Goal: Check status: Check status

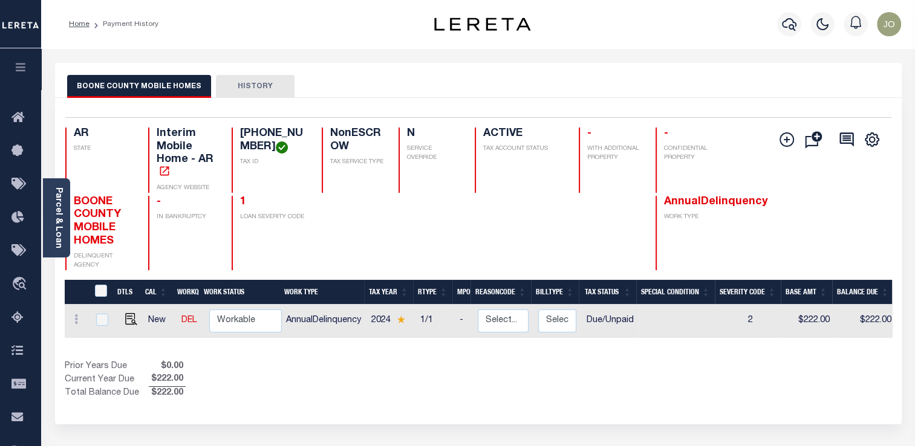
scroll to position [0, 325]
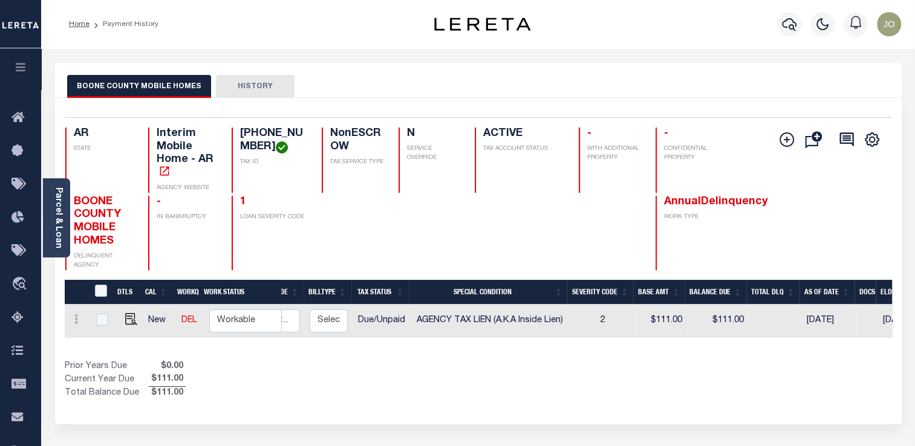
scroll to position [0, 227]
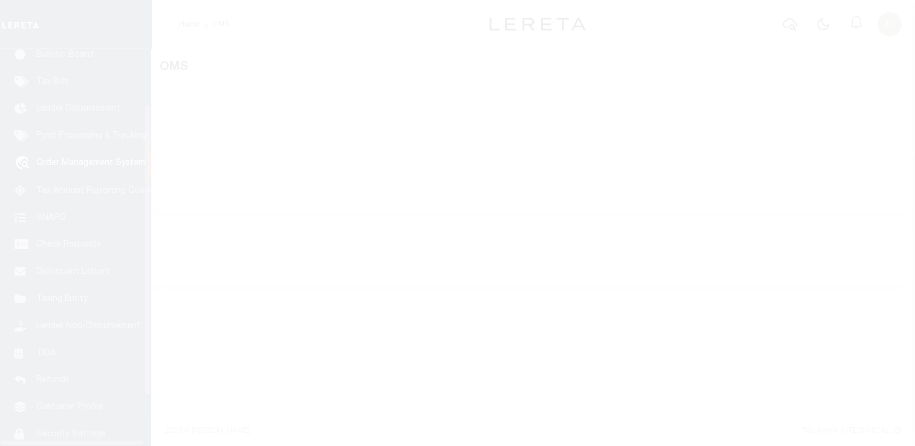
scroll to position [89, 0]
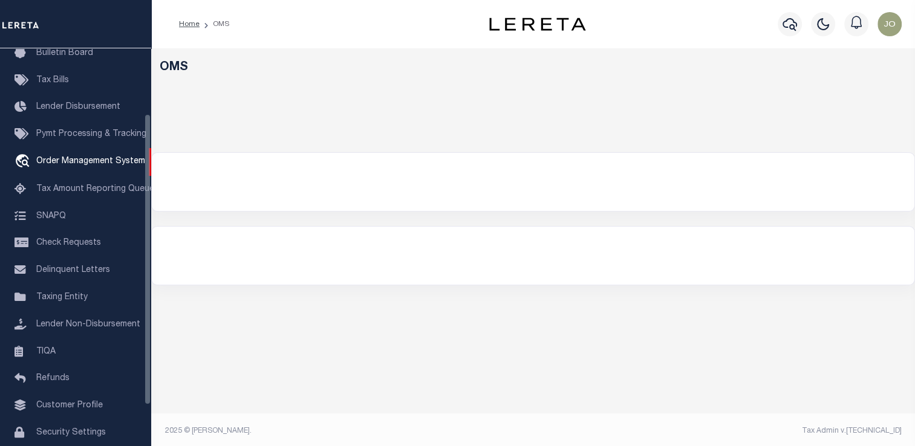
select select "200"
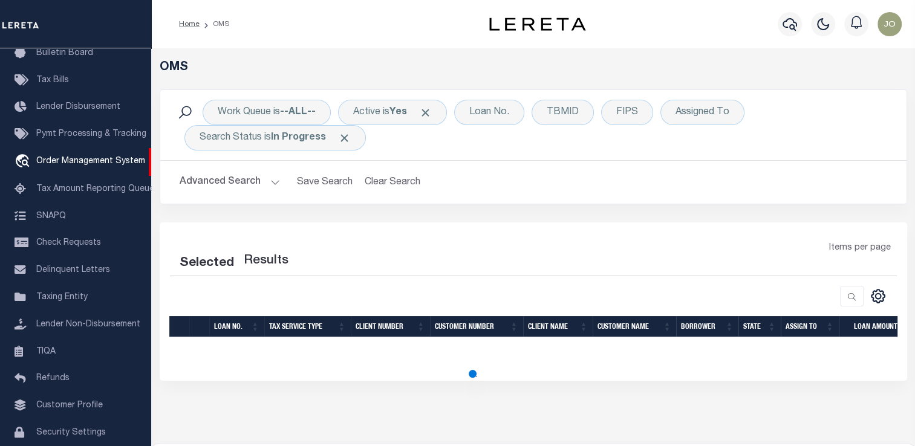
select select "200"
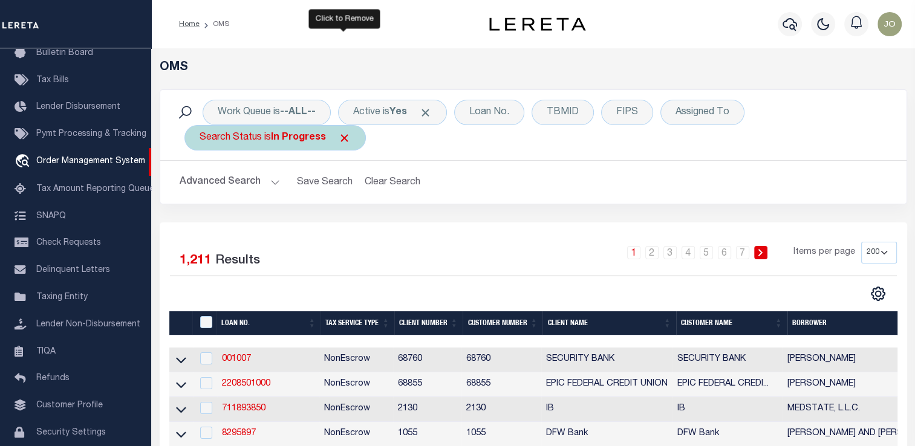
click at [343, 137] on span "Click to Remove" at bounding box center [344, 138] width 13 height 13
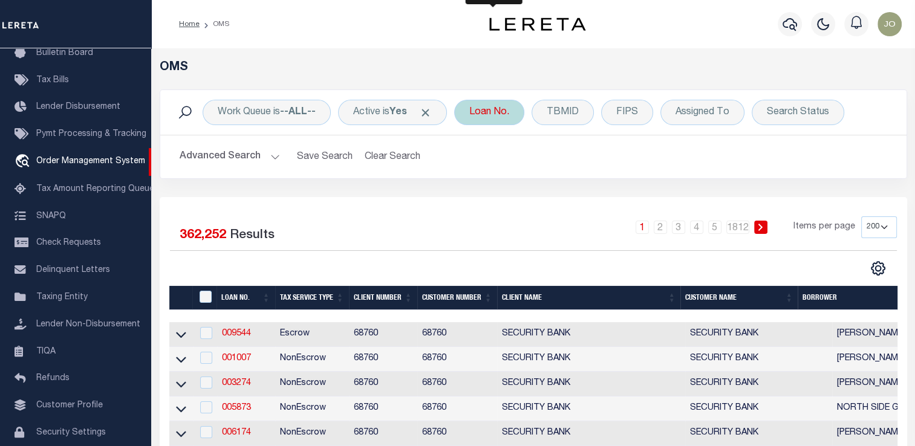
click at [487, 120] on div "Loan No." at bounding box center [489, 112] width 70 height 25
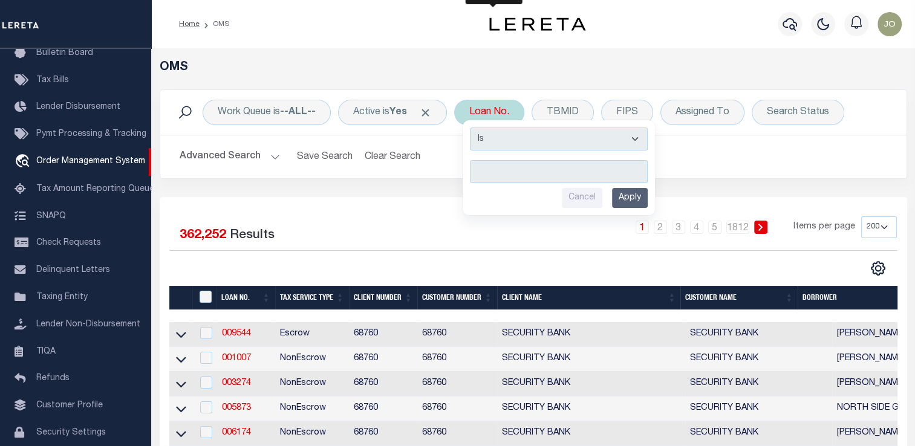
click at [516, 173] on input "text" at bounding box center [559, 171] width 178 height 23
type input "1014364"
click at [631, 193] on input "Apply" at bounding box center [630, 198] width 36 height 20
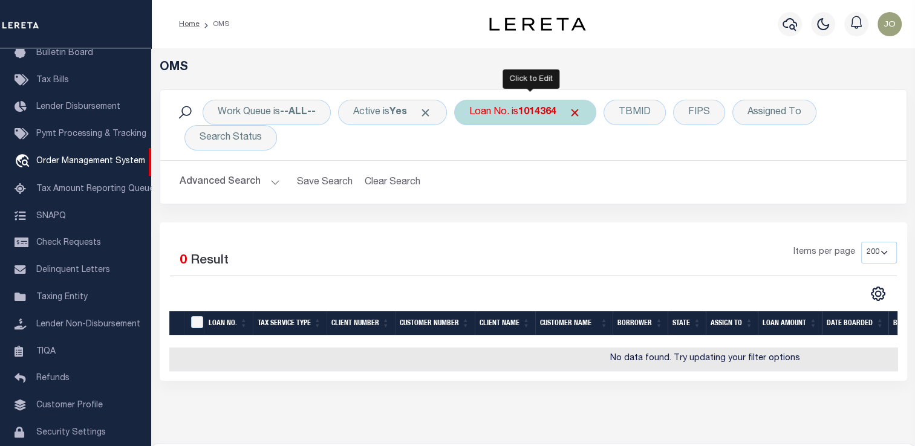
click at [479, 113] on div "Loan No. is 1014364" at bounding box center [525, 112] width 142 height 25
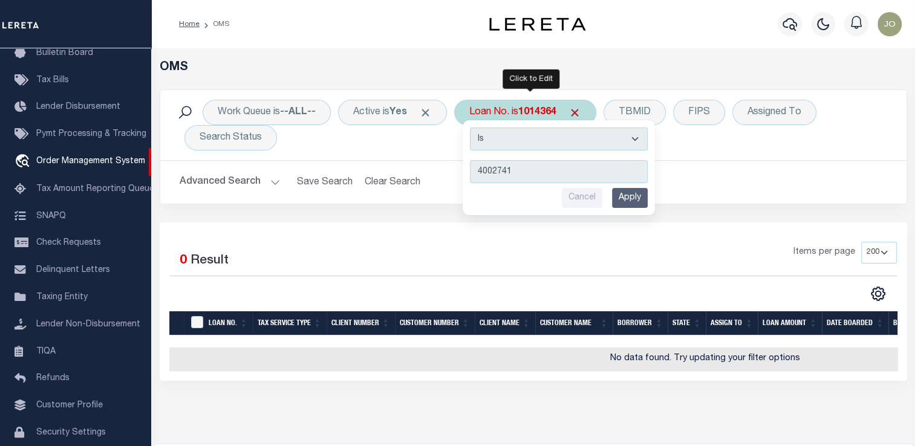
type input "4002741"
click at [643, 209] on div "Is Contains 4002741 Cancel Apply" at bounding box center [559, 167] width 192 height 95
click at [640, 198] on input "Apply" at bounding box center [630, 198] width 36 height 20
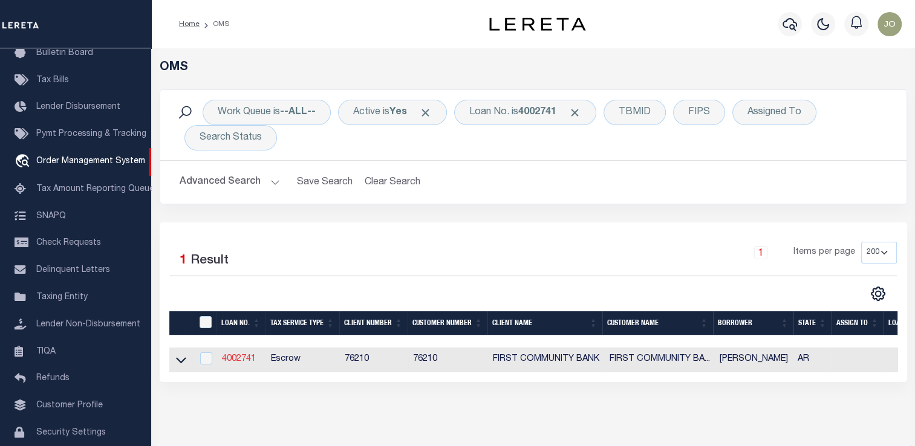
click at [250, 359] on link "4002741" at bounding box center [239, 359] width 34 height 8
type input "4002741"
type input "HOPPIS , AUSTIN"
select select
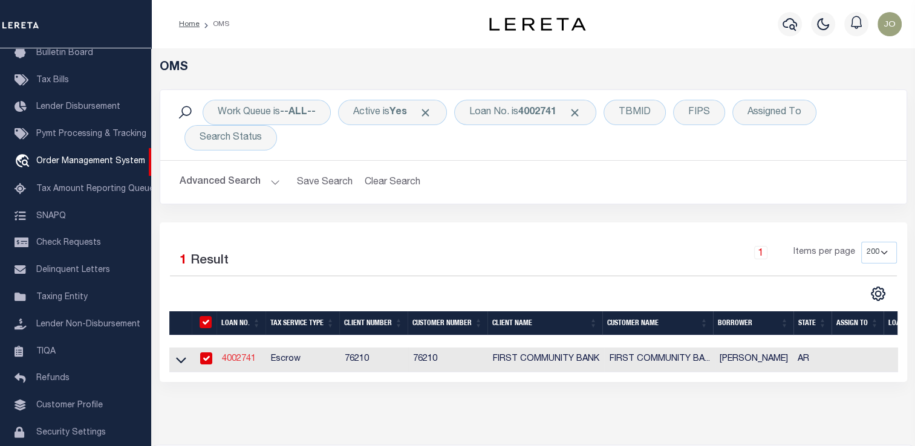
type input "6029 HWY 65 S"
type input "HARRISON AR 72601"
select select
select select "10"
select select
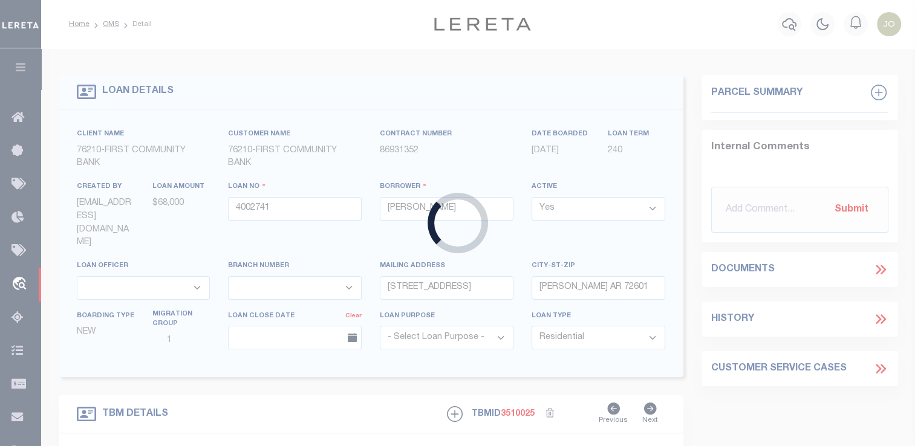
type input "6029 HIGHWAY 65 S"
radio input "true"
select select "Escrow"
select select
type input "HARRISON AR 726017116"
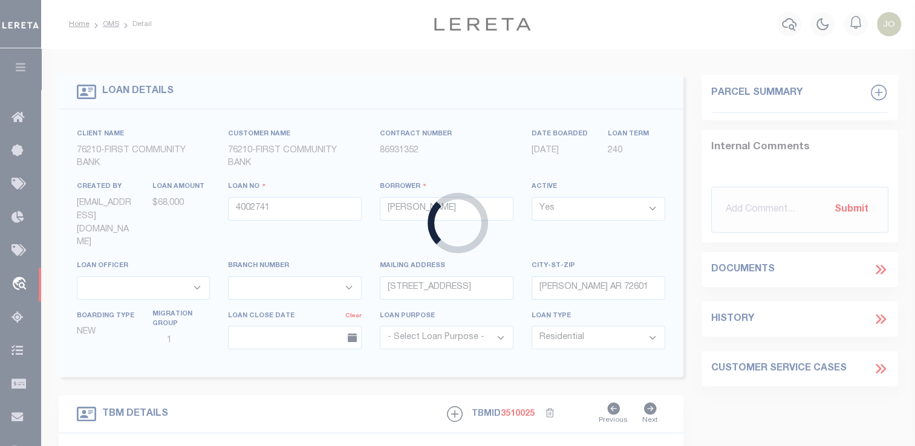
type input "4002741"
type input "AR"
type textarea "UNVERIFIED CUSTOMER SUPPLIED APN 019-01874-000LAND AND MH (SEE LEGAL DESCRIPTIO…"
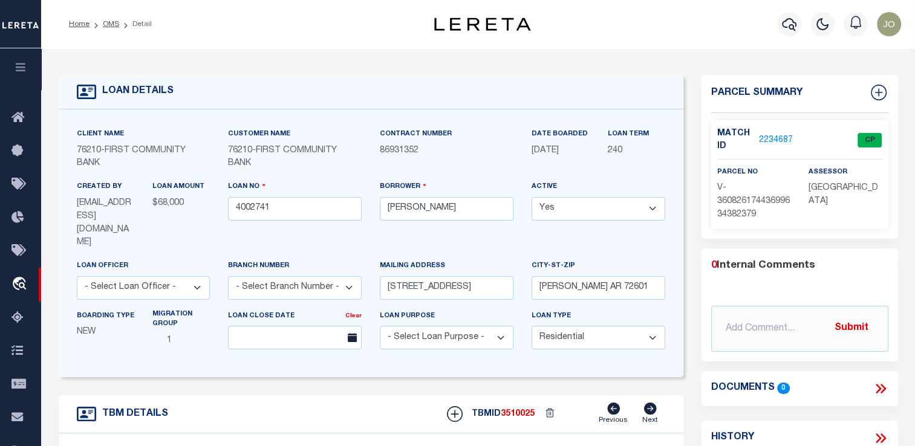
scroll to position [28, 0]
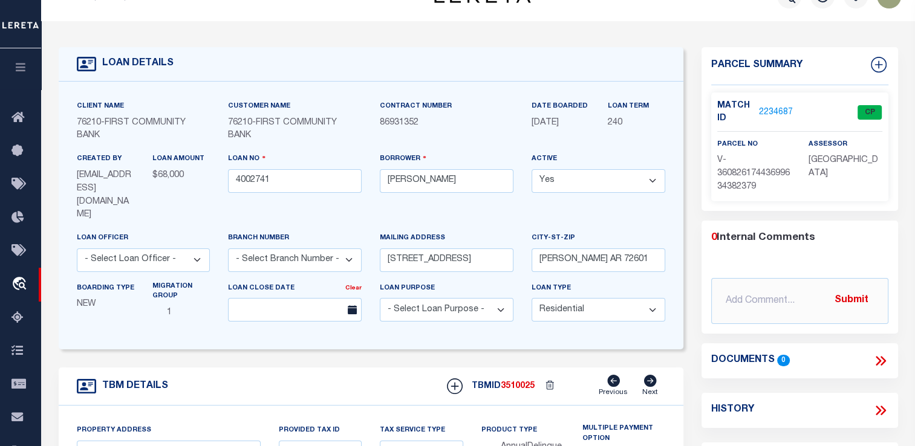
click at [777, 112] on link "2234687" at bounding box center [776, 112] width 34 height 13
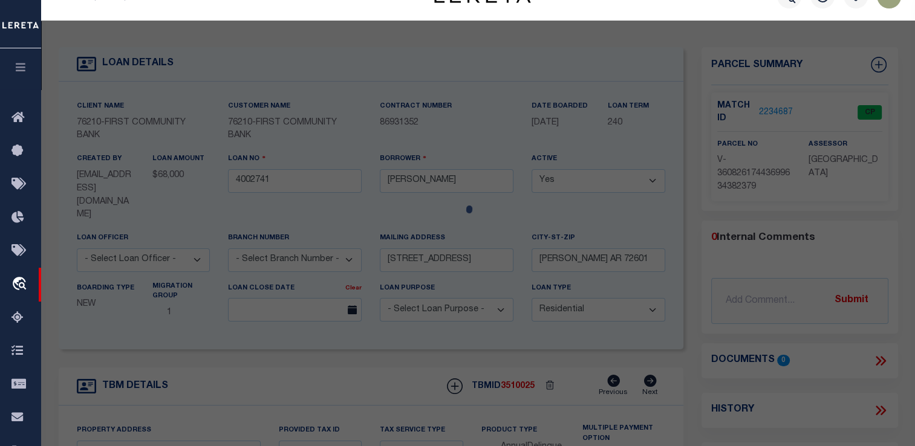
checkbox input "false"
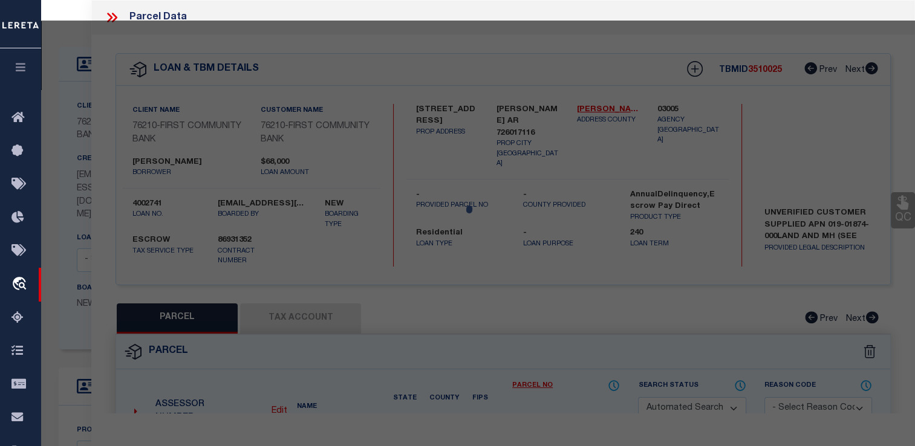
select select "CP"
select select "AGW"
select select
type input "6029 HIGHWAY 65 S"
type input "HARRISON AR 726017116"
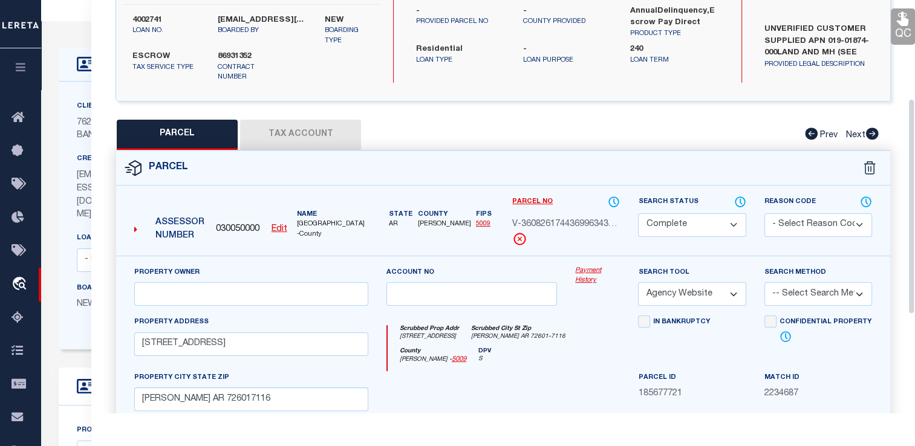
scroll to position [188, 0]
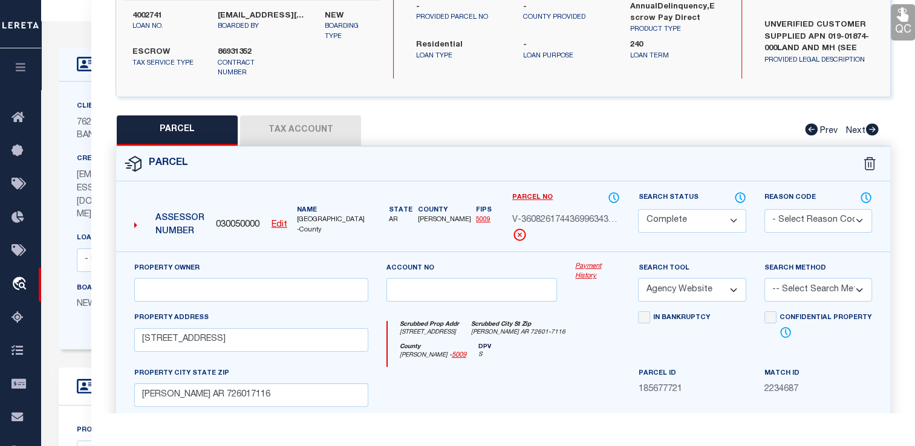
click at [590, 262] on link "Payment History" at bounding box center [597, 272] width 45 height 20
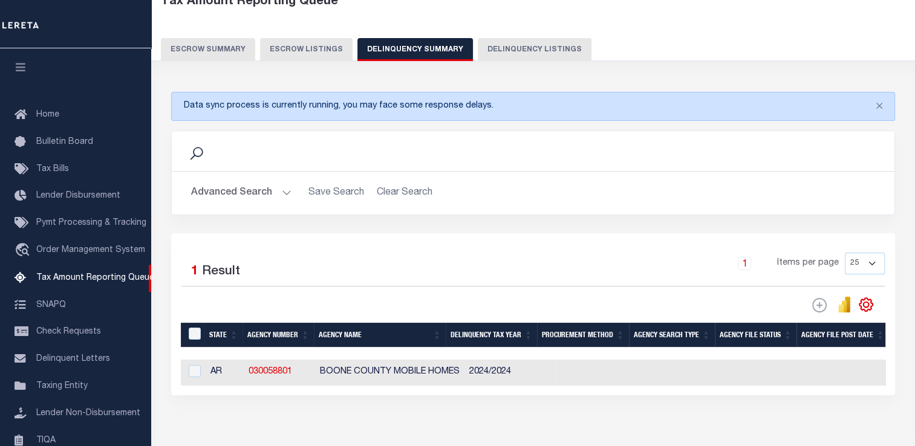
scroll to position [135, 0]
